Goal: Information Seeking & Learning: Learn about a topic

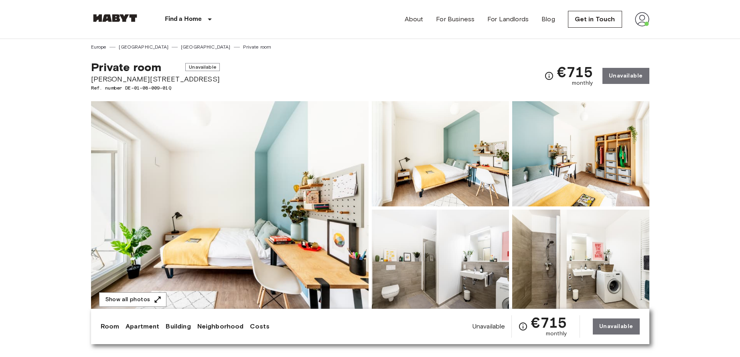
scroll to position [3, 0]
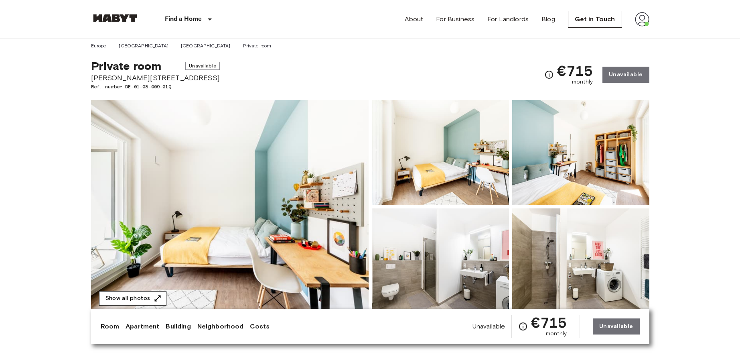
click at [133, 297] on button "Show all photos" at bounding box center [132, 298] width 67 height 15
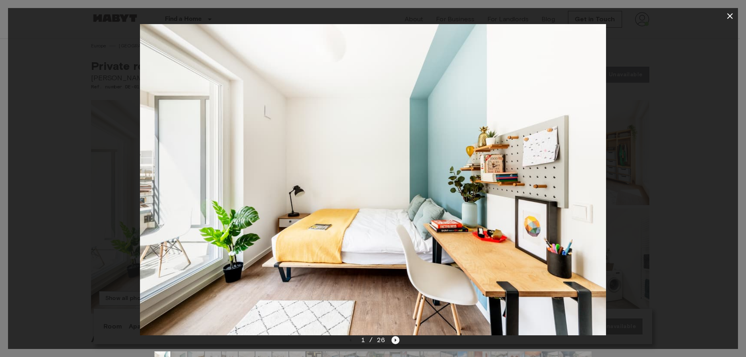
click at [396, 342] on icon "Next image" at bounding box center [396, 340] width 8 height 8
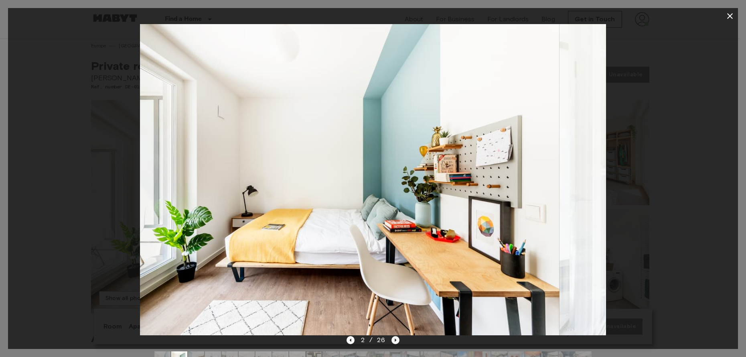
click at [395, 342] on icon "Next image" at bounding box center [396, 340] width 8 height 8
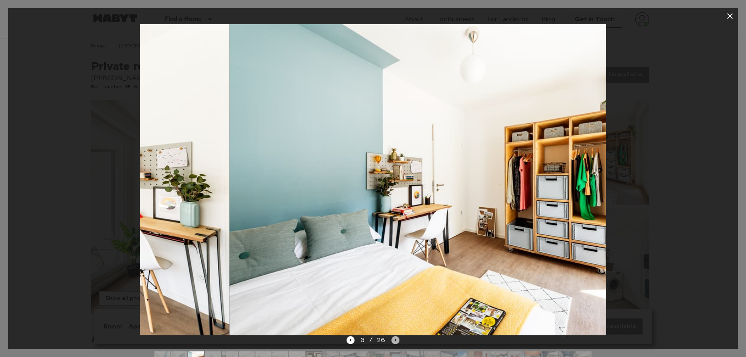
click at [395, 342] on icon "Next image" at bounding box center [396, 340] width 8 height 8
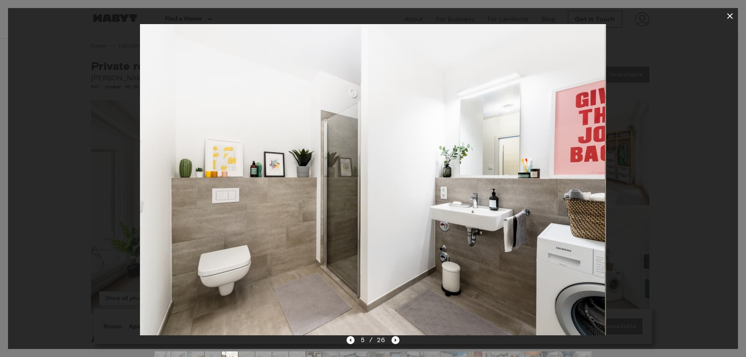
click at [395, 342] on icon "Next image" at bounding box center [396, 340] width 8 height 8
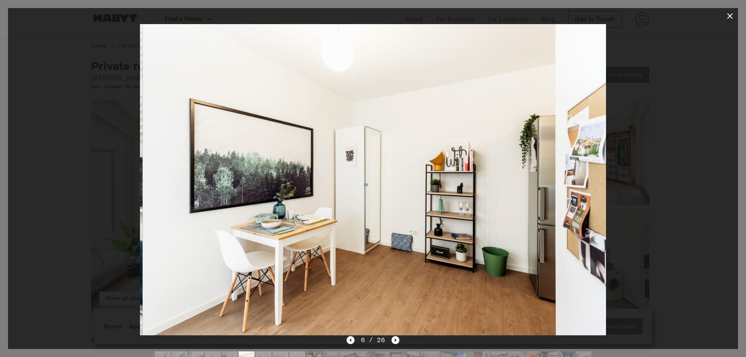
click at [395, 342] on icon "Next image" at bounding box center [396, 340] width 8 height 8
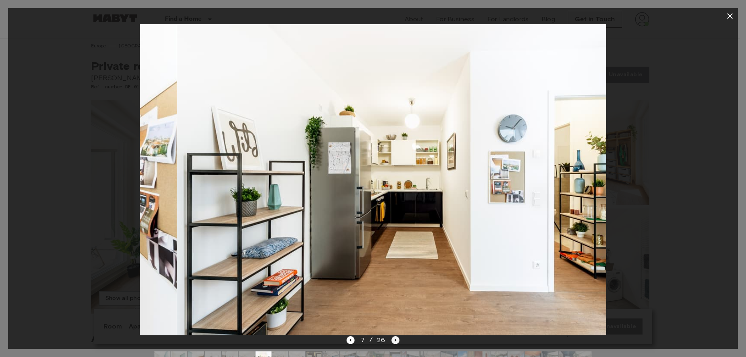
click at [395, 342] on icon "Next image" at bounding box center [396, 340] width 8 height 8
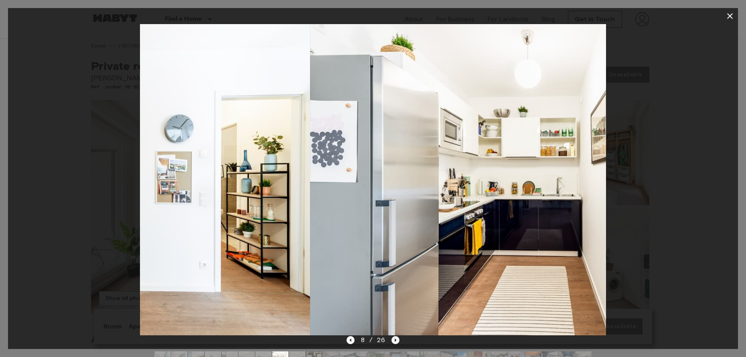
click at [395, 342] on icon "Next image" at bounding box center [396, 340] width 8 height 8
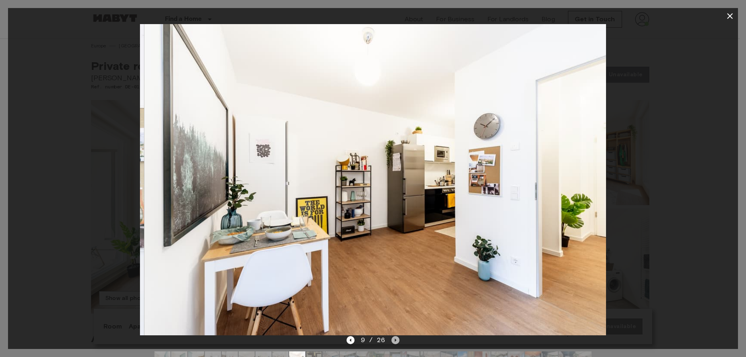
click at [395, 342] on icon "Next image" at bounding box center [396, 340] width 8 height 8
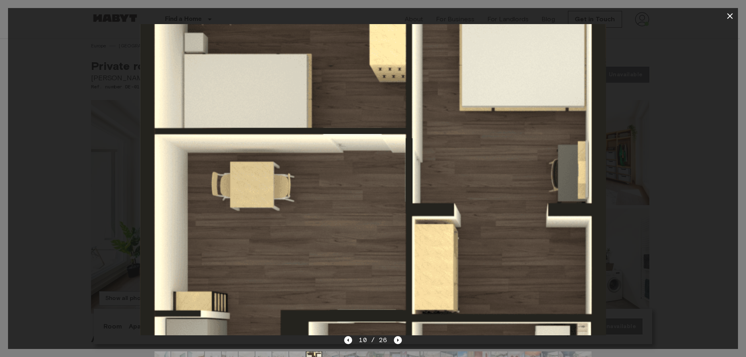
click at [508, 238] on img at bounding box center [373, 179] width 466 height 311
click at [399, 340] on icon "Next image" at bounding box center [398, 340] width 8 height 8
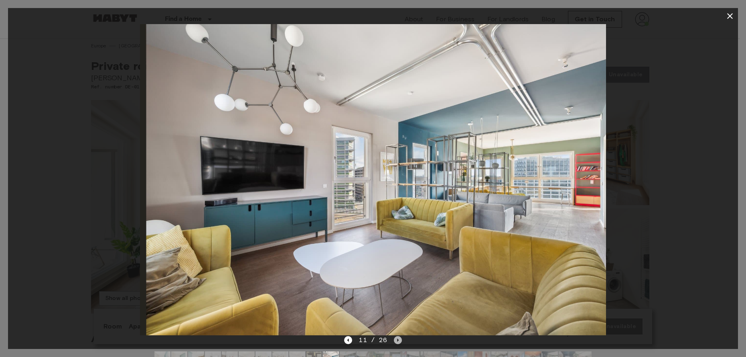
click at [399, 340] on icon "Next image" at bounding box center [398, 340] width 8 height 8
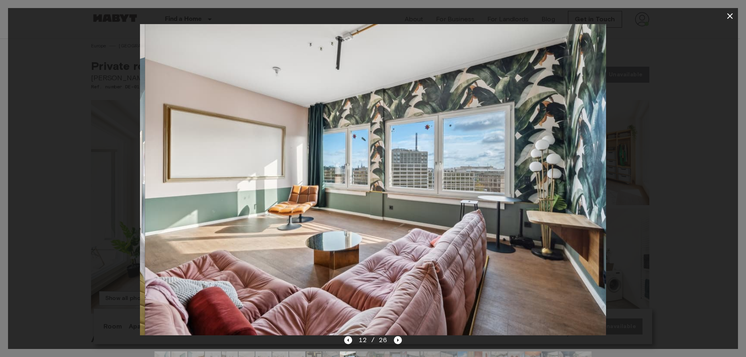
click at [730, 16] on icon "button" at bounding box center [731, 16] width 6 height 6
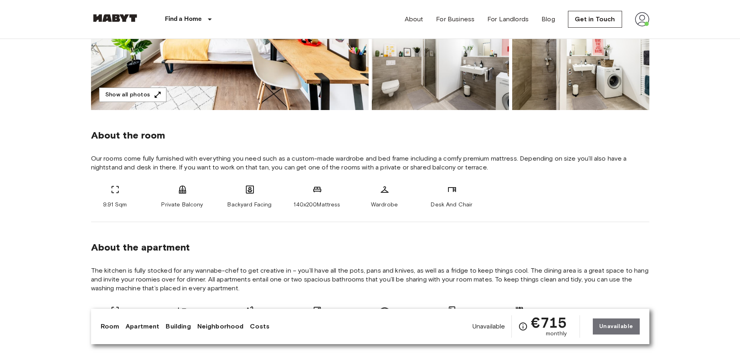
scroll to position [203, 0]
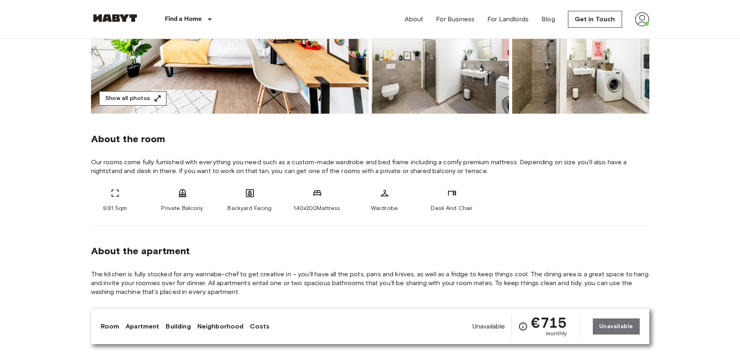
click at [161, 98] on button "Show all photos" at bounding box center [132, 98] width 67 height 15
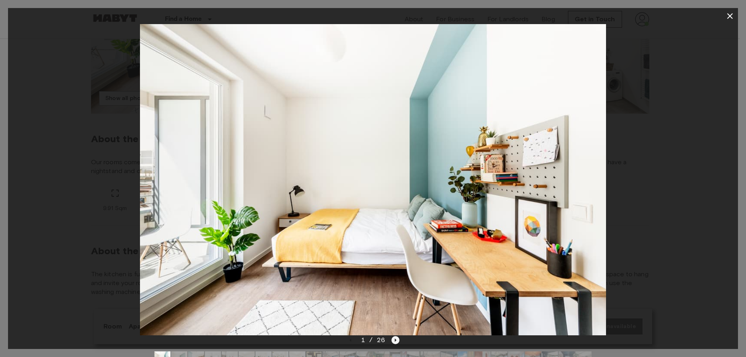
click at [396, 343] on icon "Next image" at bounding box center [396, 340] width 8 height 8
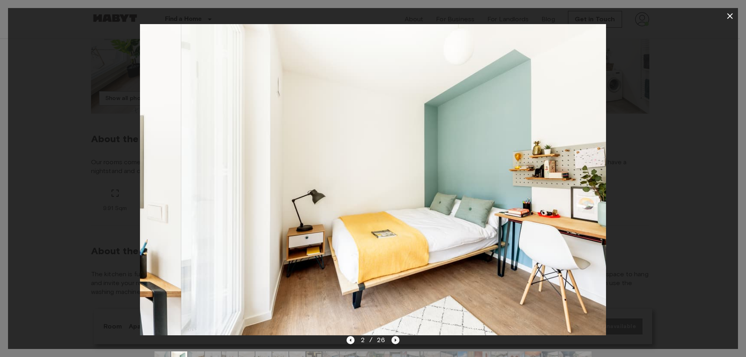
click at [396, 343] on icon "Next image" at bounding box center [396, 340] width 8 height 8
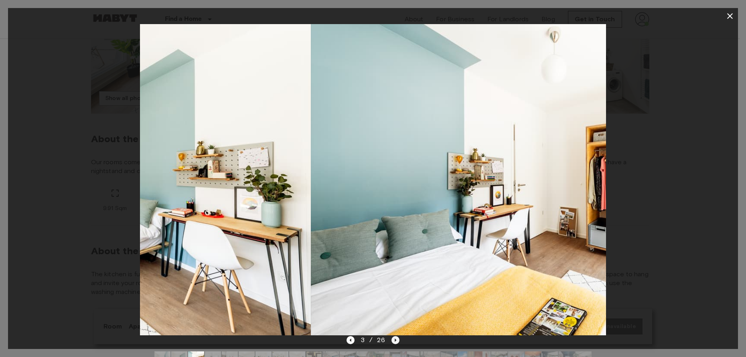
click at [396, 343] on icon "Next image" at bounding box center [396, 340] width 8 height 8
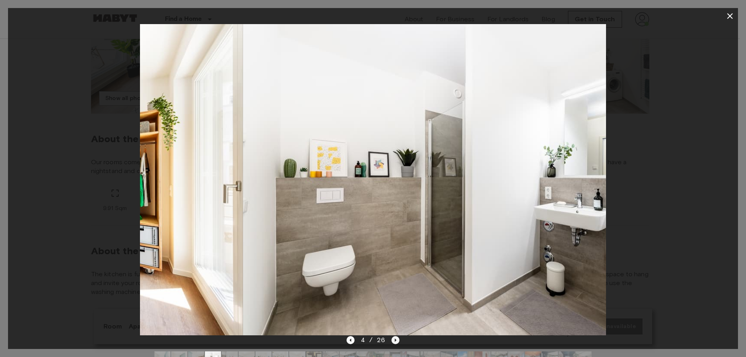
click at [396, 343] on icon "Next image" at bounding box center [396, 340] width 8 height 8
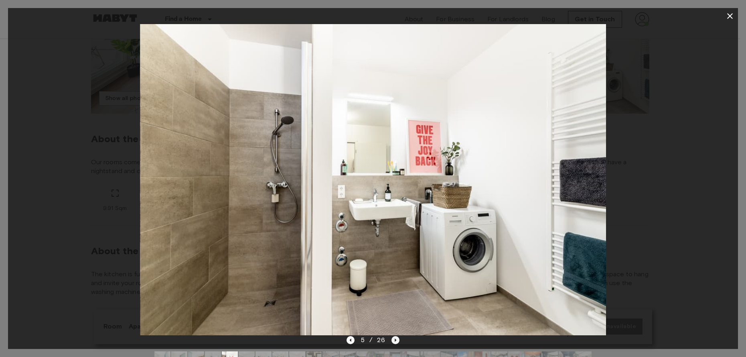
click at [396, 343] on icon "Next image" at bounding box center [396, 340] width 8 height 8
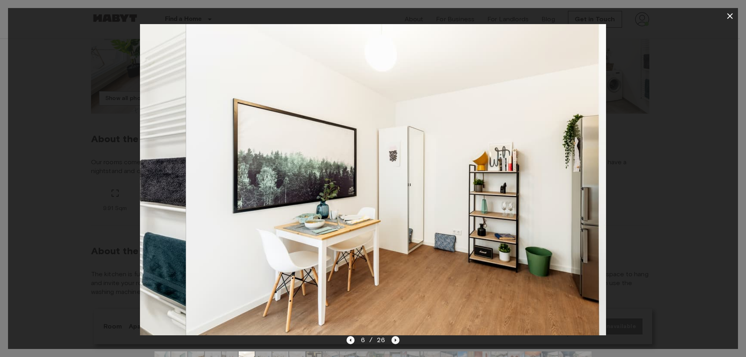
click at [396, 343] on icon "Next image" at bounding box center [396, 340] width 8 height 8
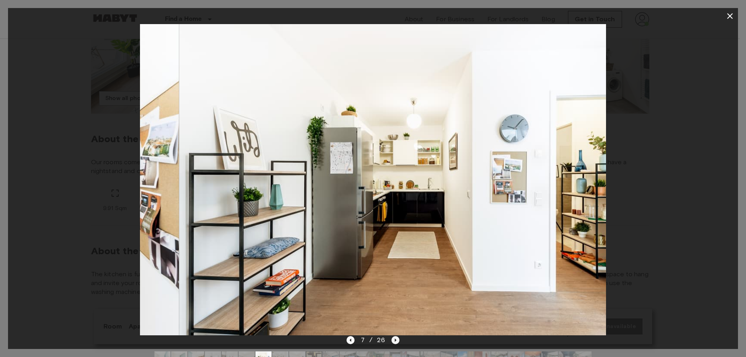
click at [396, 343] on icon "Next image" at bounding box center [396, 340] width 8 height 8
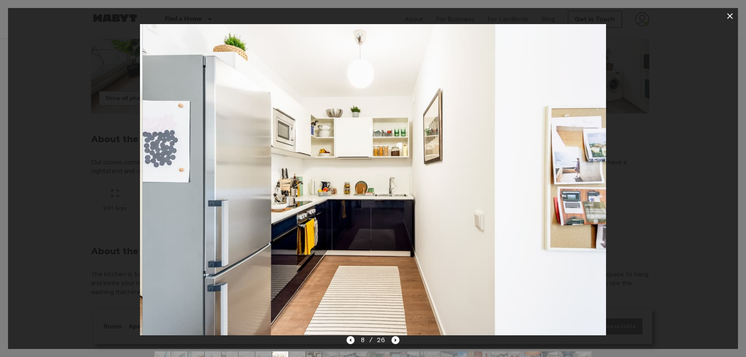
click at [396, 343] on icon "Next image" at bounding box center [396, 340] width 8 height 8
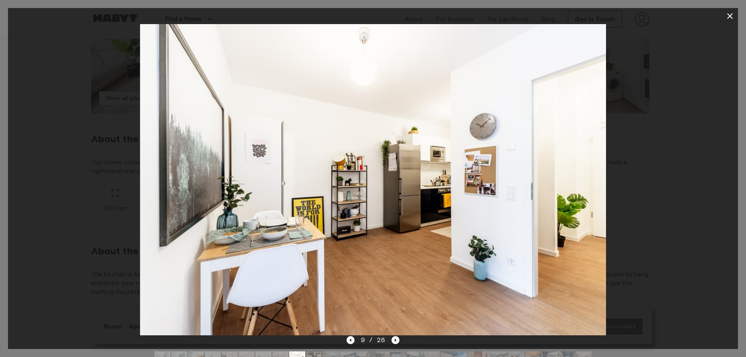
click at [735, 16] on icon "button" at bounding box center [731, 16] width 10 height 10
